Goal: Task Accomplishment & Management: Use online tool/utility

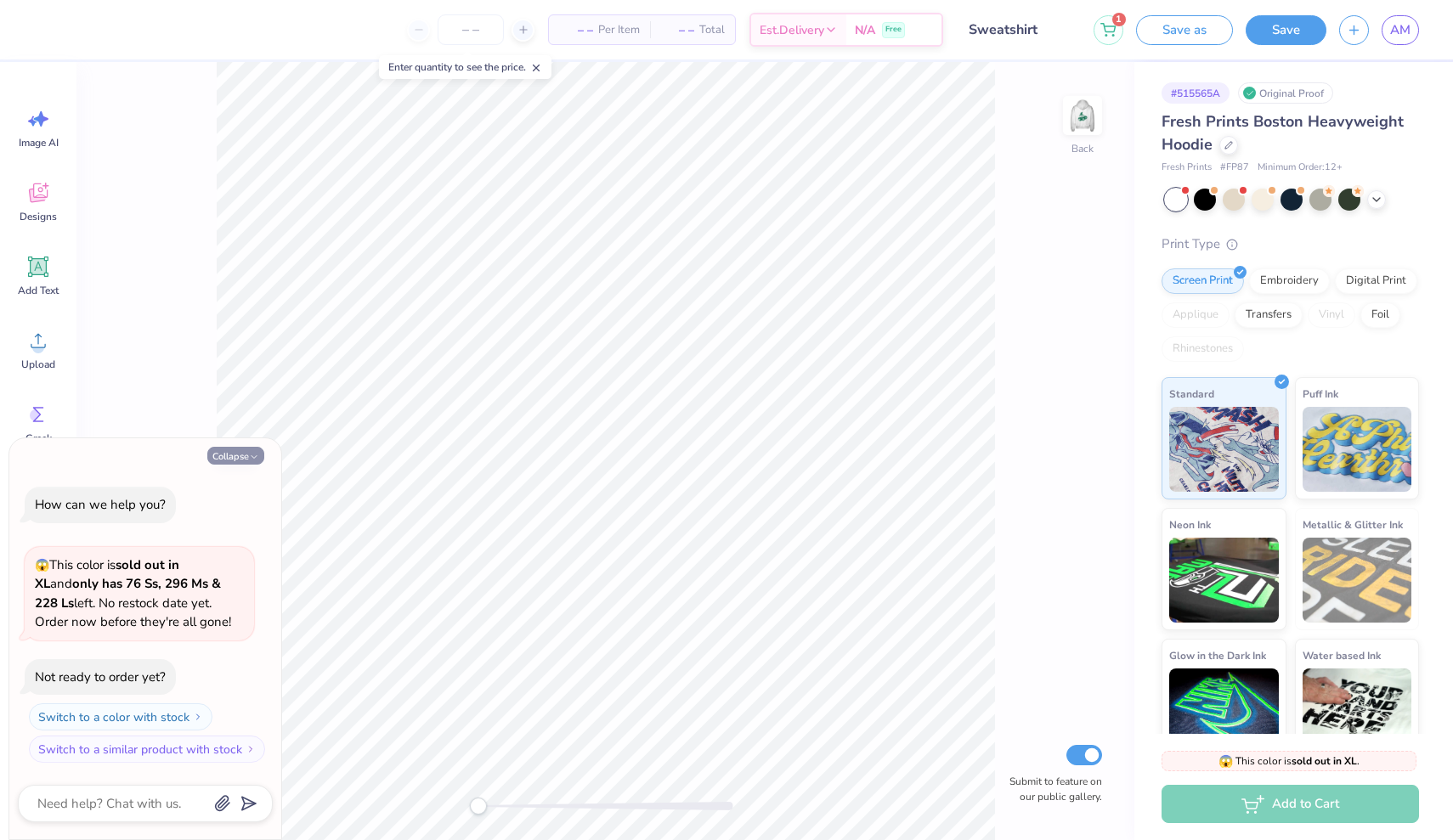
click at [242, 457] on button "Collapse" at bounding box center [236, 455] width 57 height 18
type textarea "x"
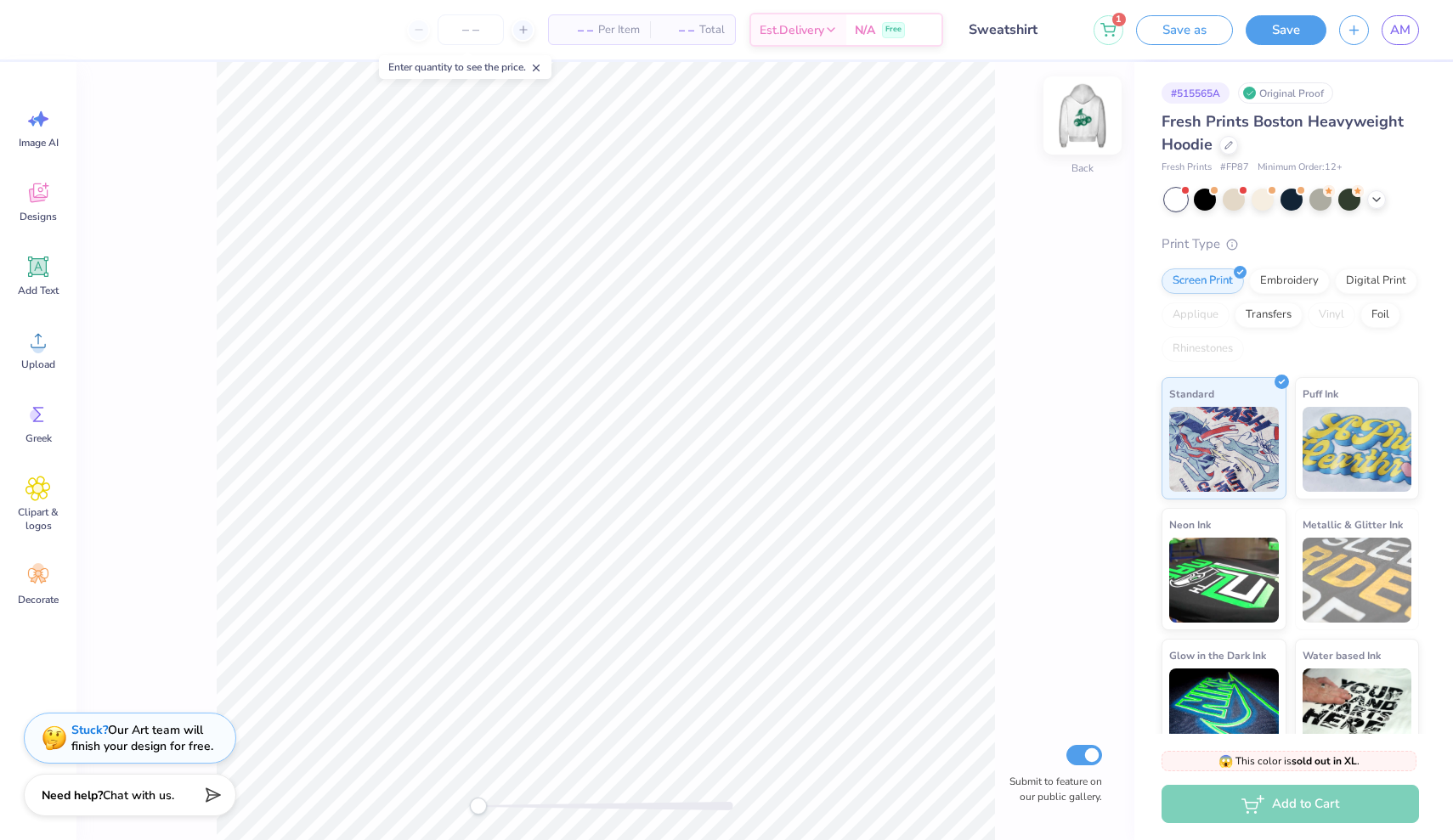
click at [1080, 122] on img at bounding box center [1082, 115] width 68 height 68
click at [1086, 126] on img at bounding box center [1082, 115] width 68 height 68
click at [34, 271] on icon at bounding box center [38, 268] width 16 height 16
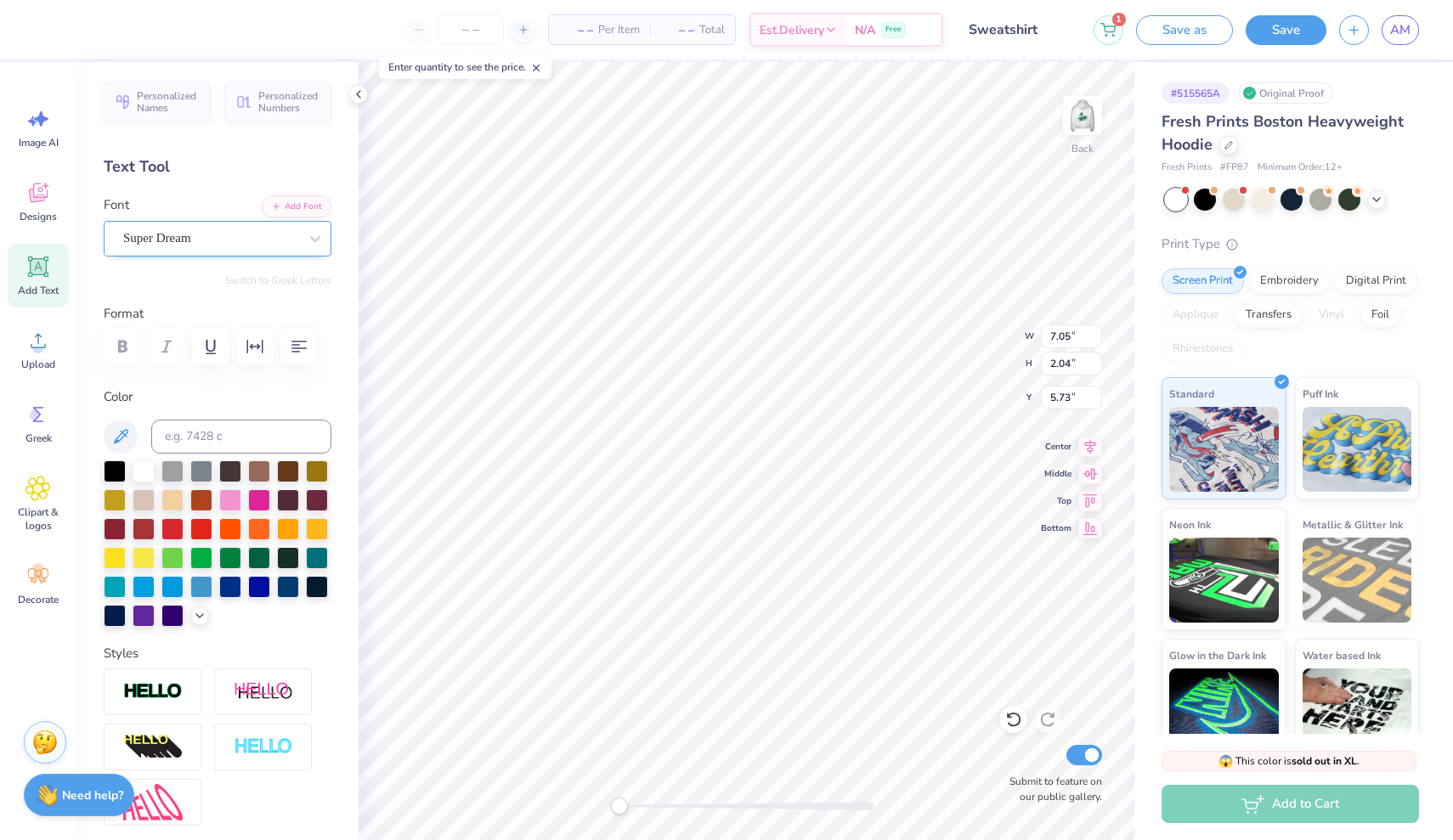
type textarea "s"
click at [263, 554] on div at bounding box center [259, 557] width 22 height 22
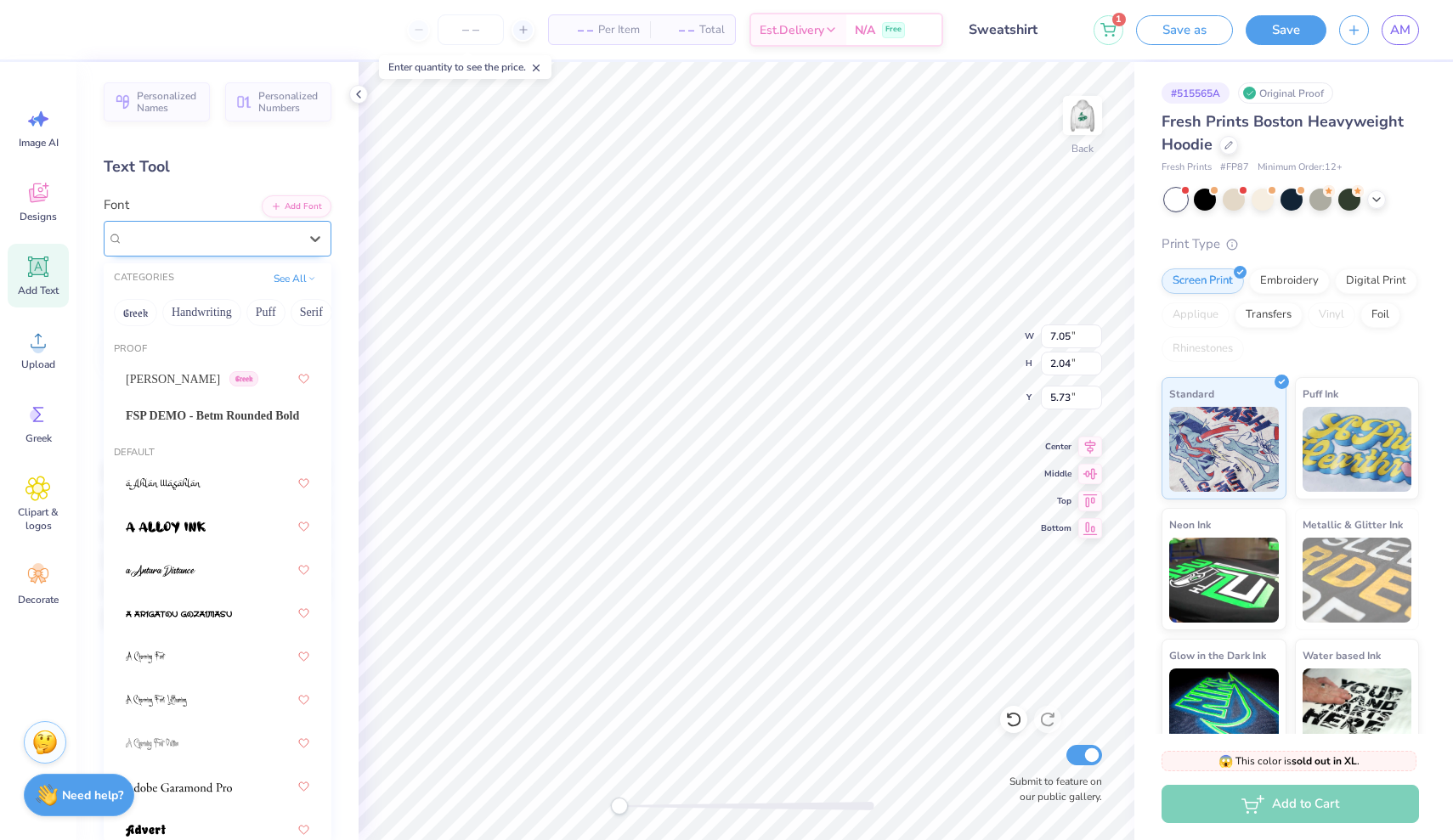
click at [191, 245] on span "Super Dream" at bounding box center [156, 238] width 68 height 20
click at [159, 414] on span "FSP DEMO - Betm Rounded Bold" at bounding box center [212, 416] width 173 height 18
click at [252, 250] on div "FSP DEMO - Betm Rounded Bold" at bounding box center [211, 238] width 178 height 27
click at [214, 384] on div "[PERSON_NAME] Greek" at bounding box center [217, 379] width 184 height 30
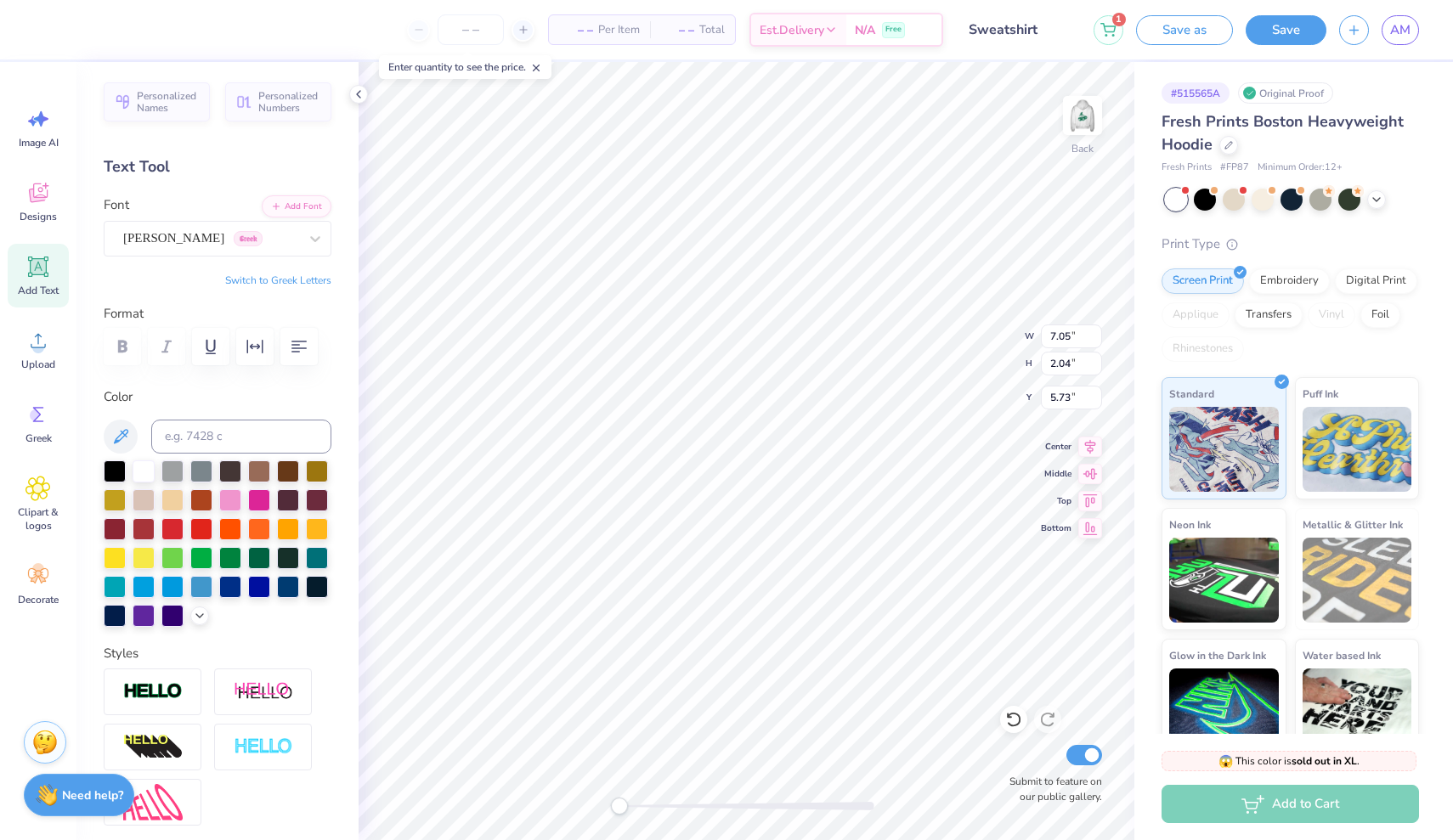
type textarea "SUPER SENIORS '26"
